Goal: Navigation & Orientation: Find specific page/section

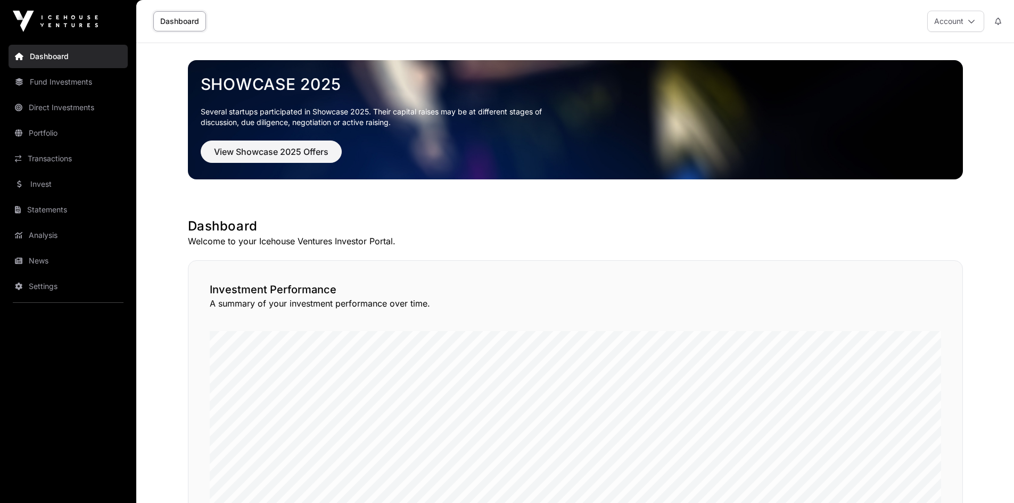
click at [29, 260] on link "News" at bounding box center [68, 260] width 119 height 23
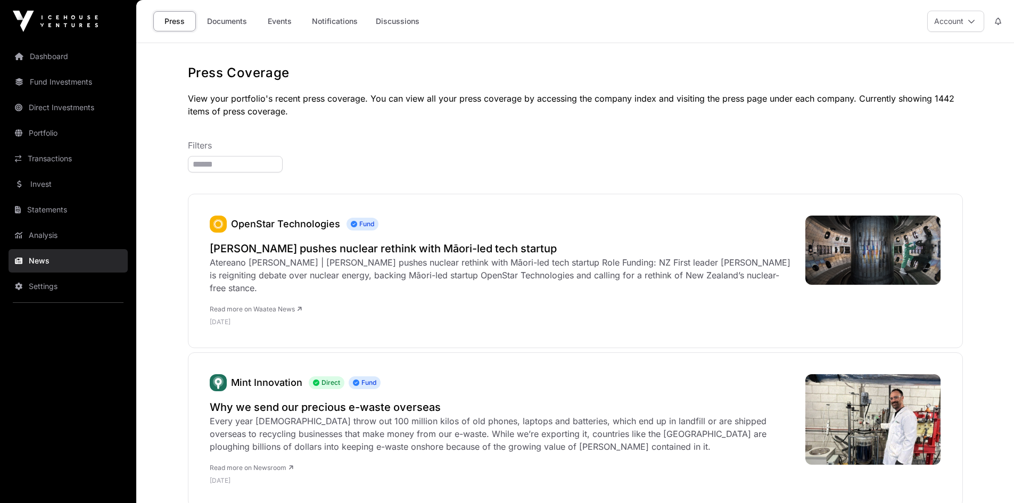
click at [231, 22] on link "Documents" at bounding box center [227, 21] width 54 height 20
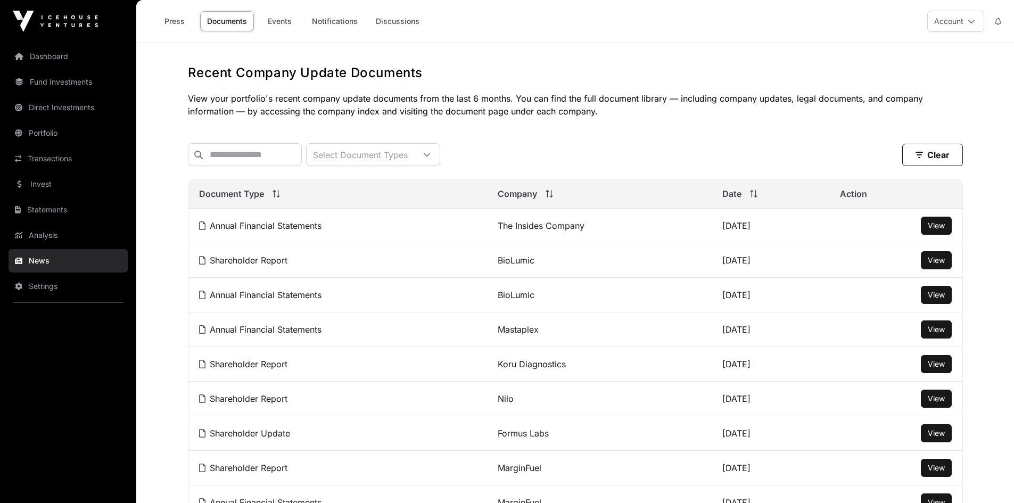
click at [289, 17] on link "Events" at bounding box center [279, 21] width 43 height 20
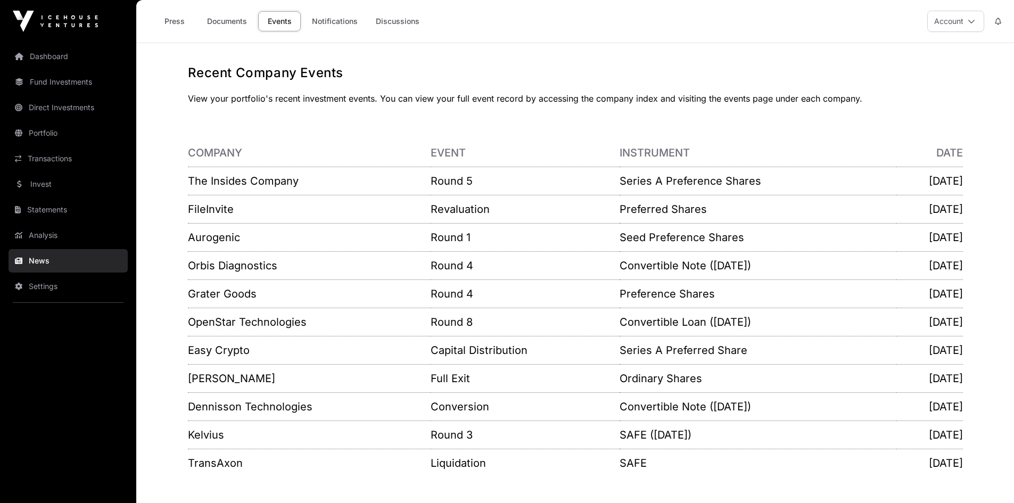
click at [216, 240] on link "Aurogenic" at bounding box center [214, 237] width 52 height 13
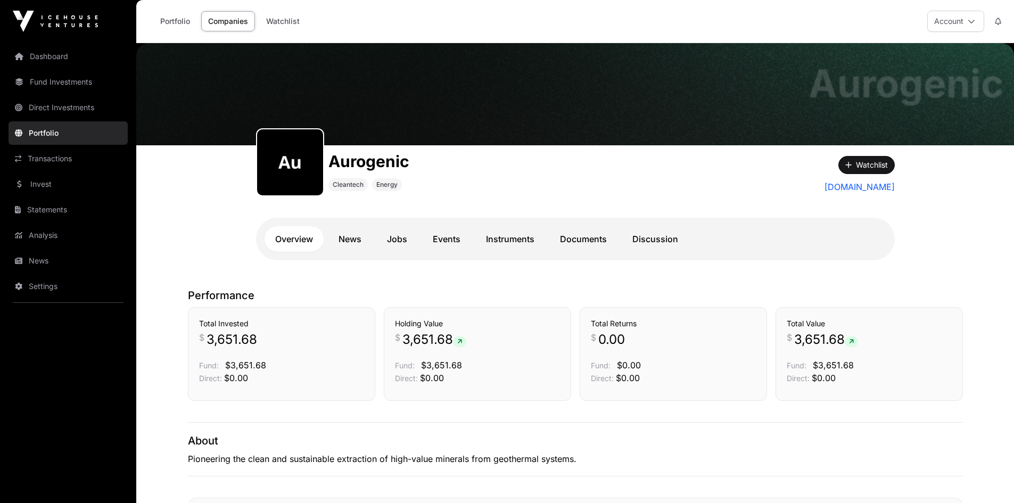
click at [588, 235] on link "Documents" at bounding box center [583, 239] width 68 height 26
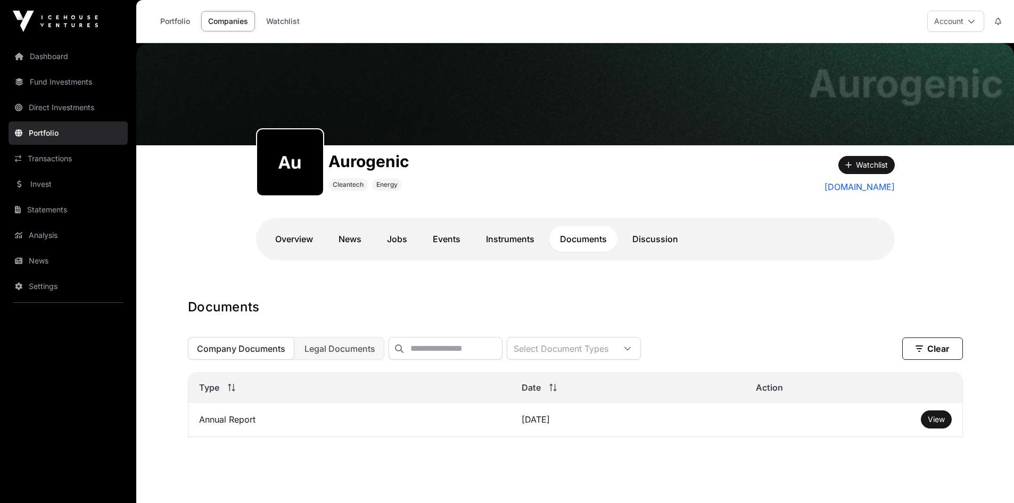
click at [497, 235] on link "Instruments" at bounding box center [510, 239] width 70 height 26
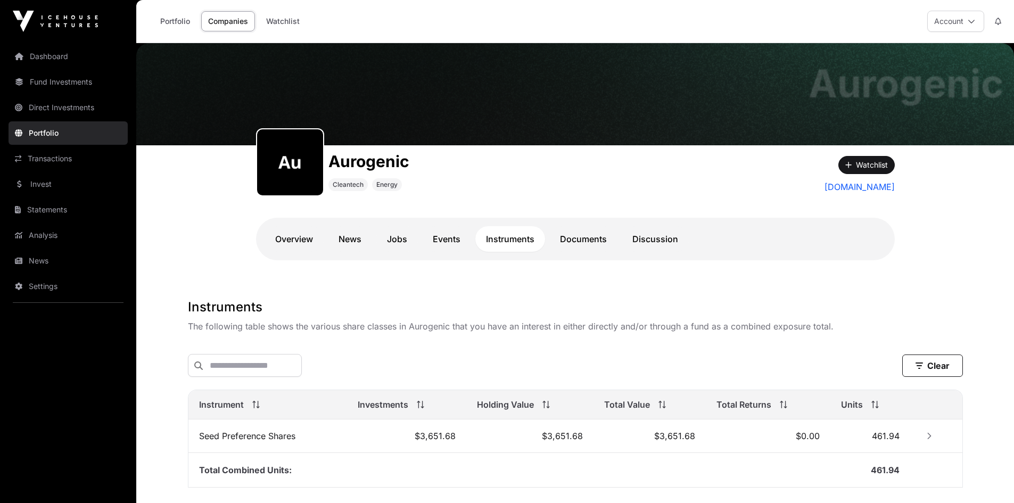
click at [450, 236] on link "Events" at bounding box center [446, 239] width 49 height 26
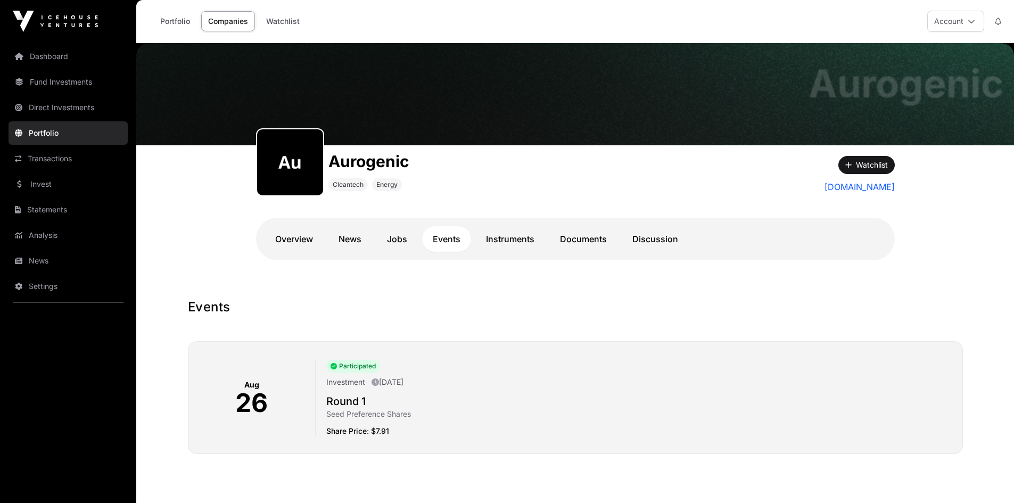
click at [173, 26] on link "Portfolio" at bounding box center [175, 21] width 44 height 20
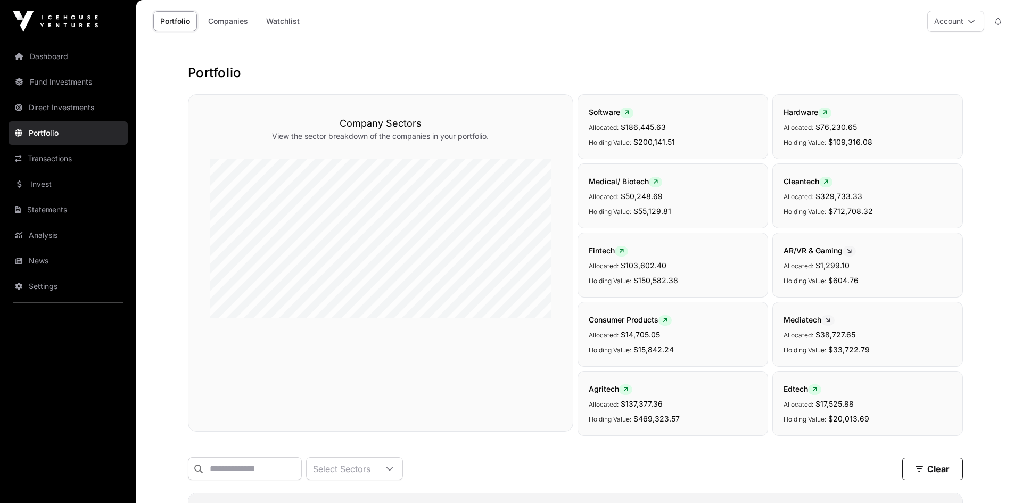
click at [39, 58] on link "Dashboard" at bounding box center [68, 56] width 119 height 23
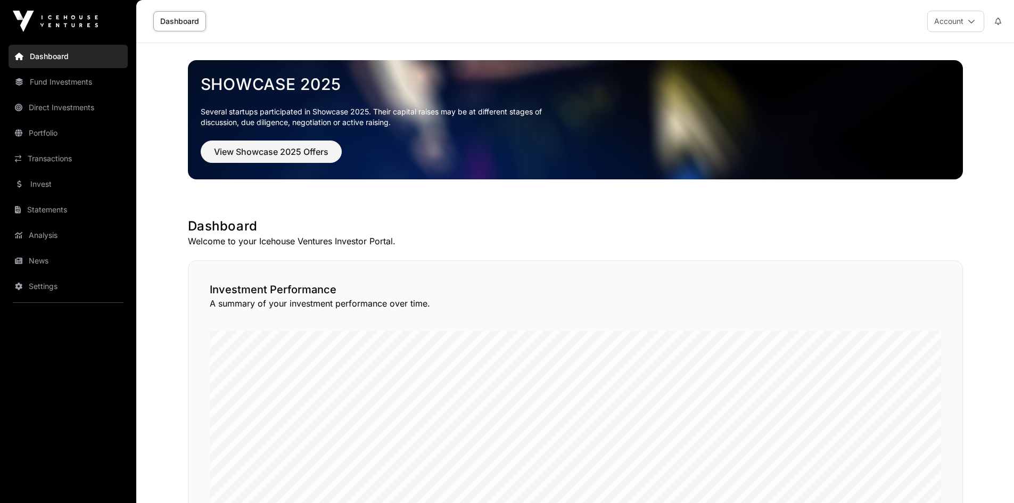
click at [28, 152] on link "Transactions" at bounding box center [68, 158] width 119 height 23
click at [51, 160] on link "Transactions" at bounding box center [68, 158] width 119 height 23
